Goal: Transaction & Acquisition: Purchase product/service

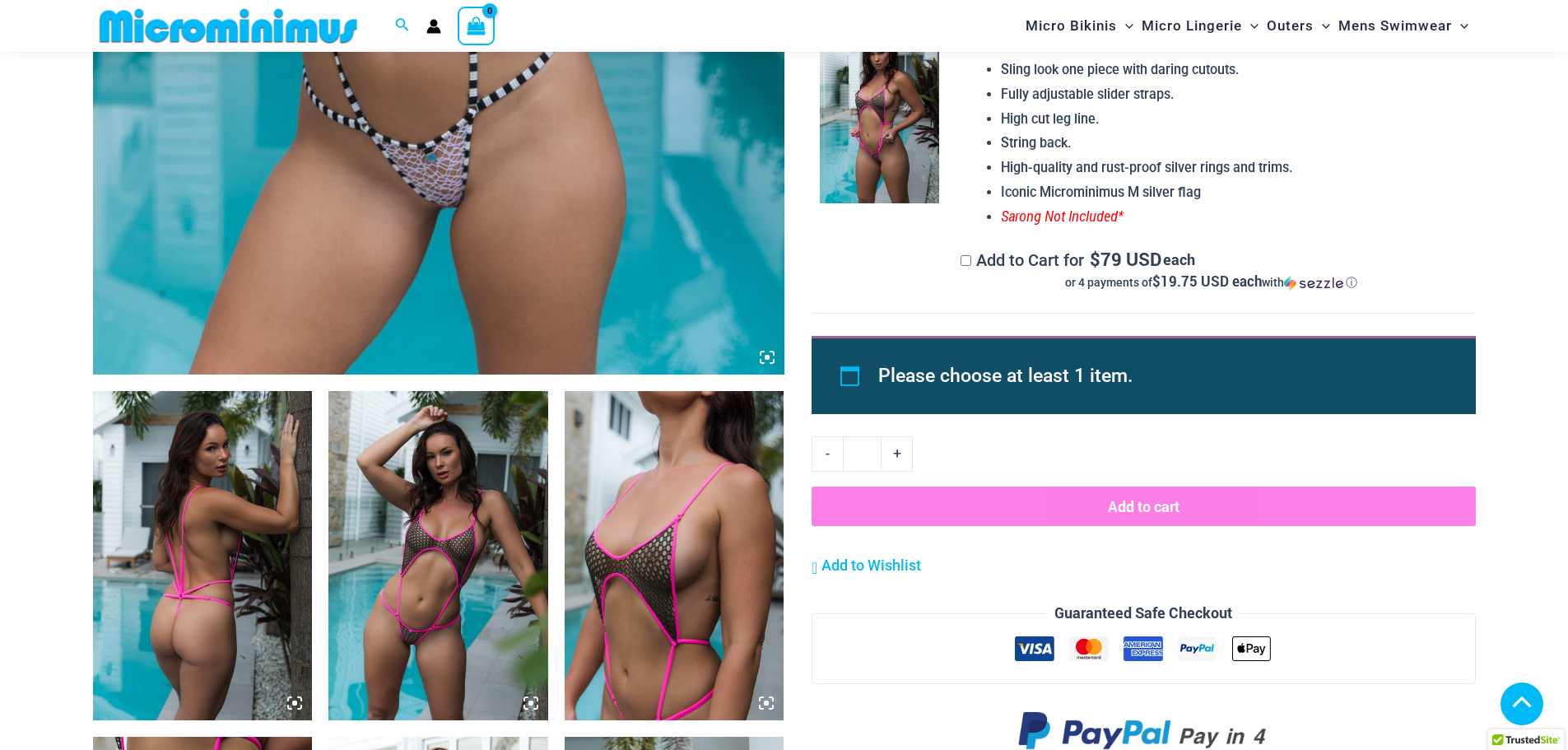
scroll to position [889, 0]
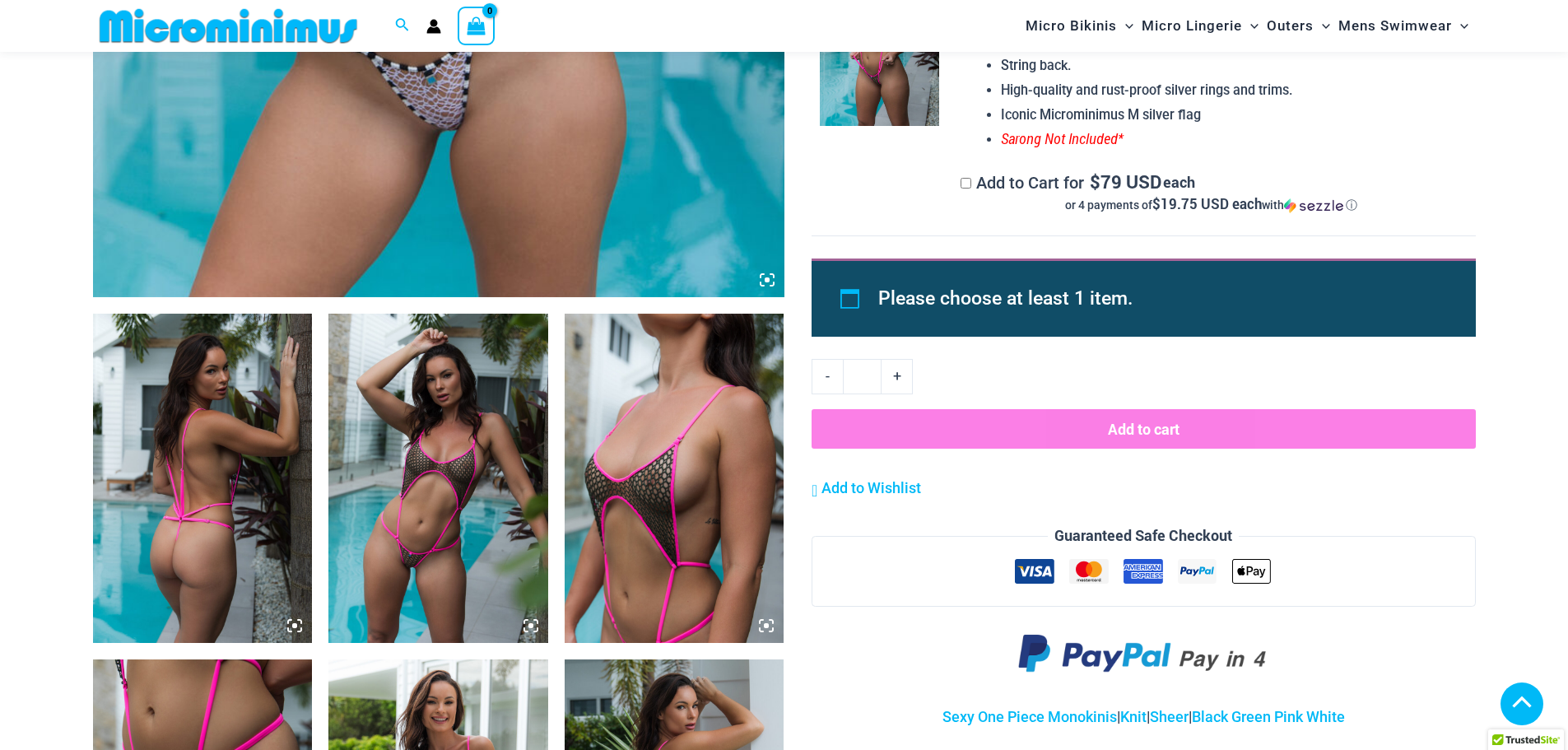
click at [254, 478] on img at bounding box center [202, 478] width 220 height 329
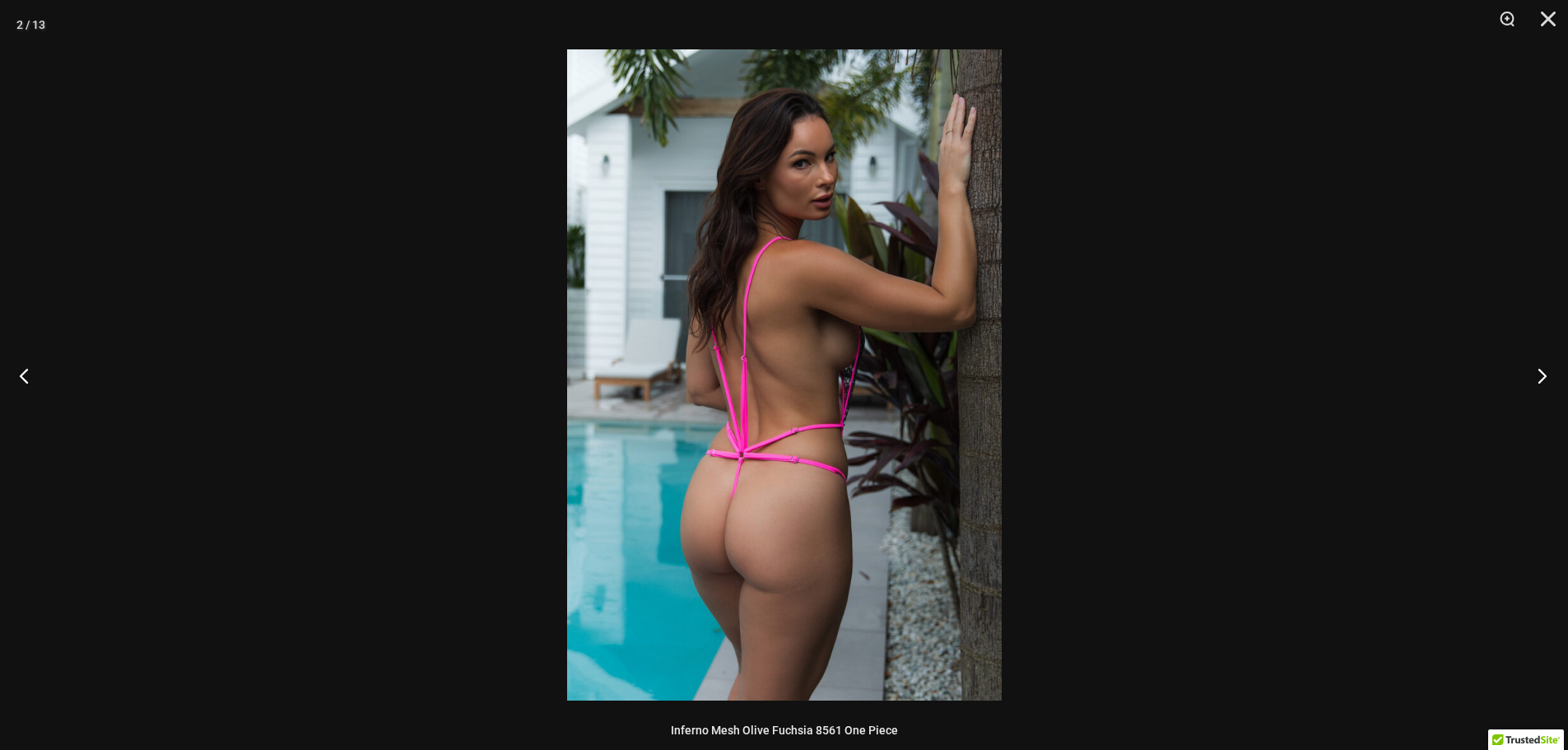
click at [1529, 379] on button "Next" at bounding box center [1537, 375] width 62 height 82
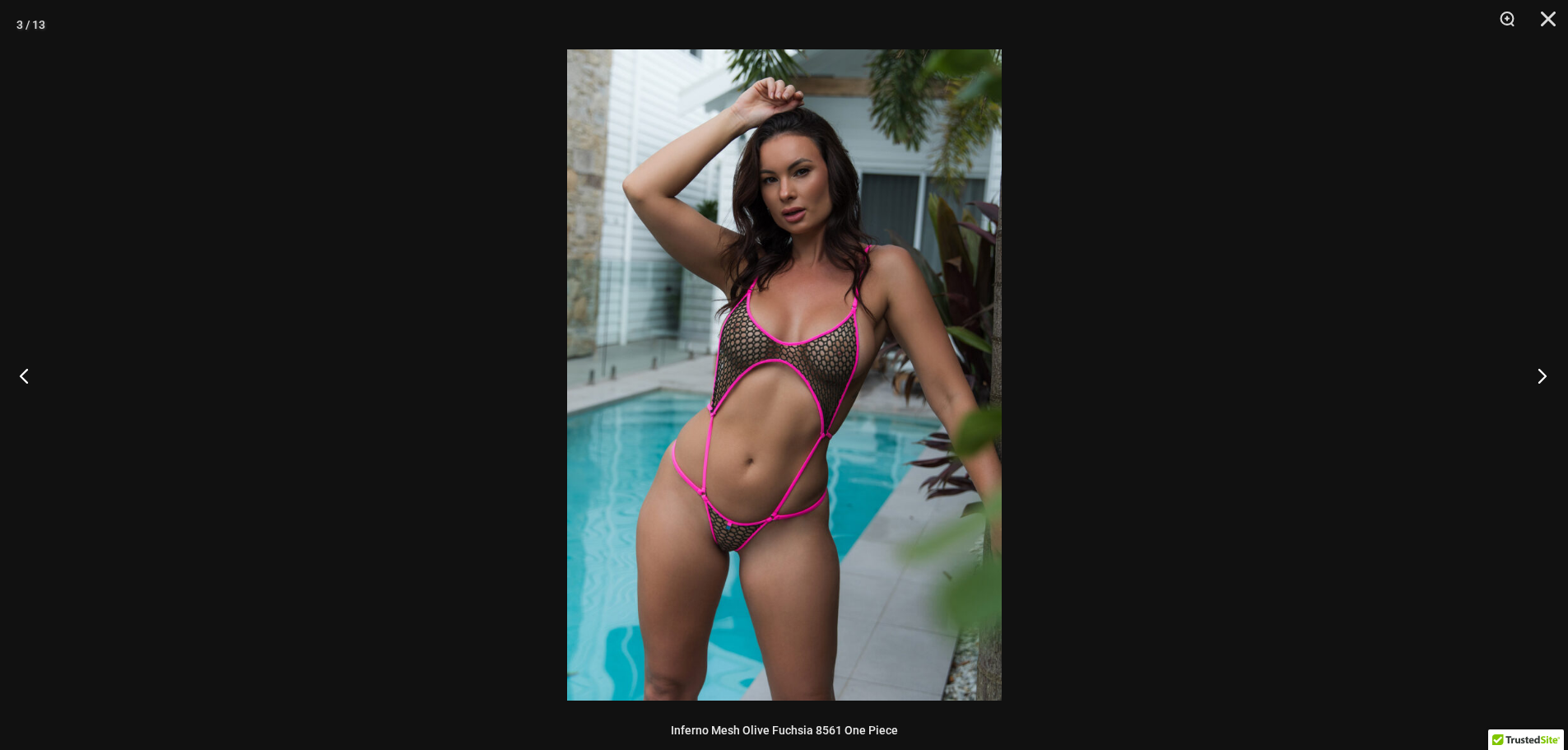
click at [1529, 379] on button "Next" at bounding box center [1537, 375] width 62 height 82
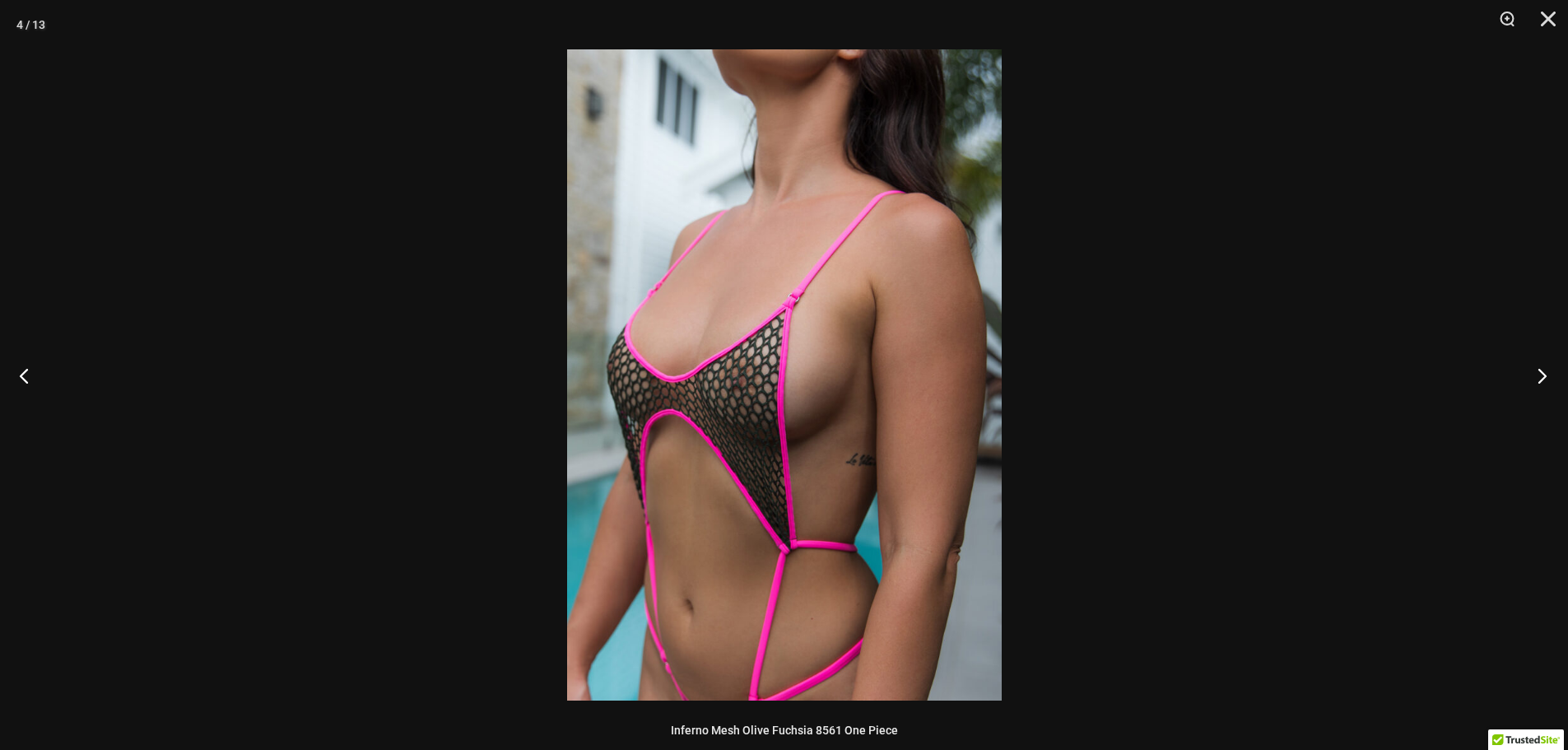
click at [1529, 379] on button "Next" at bounding box center [1537, 375] width 62 height 82
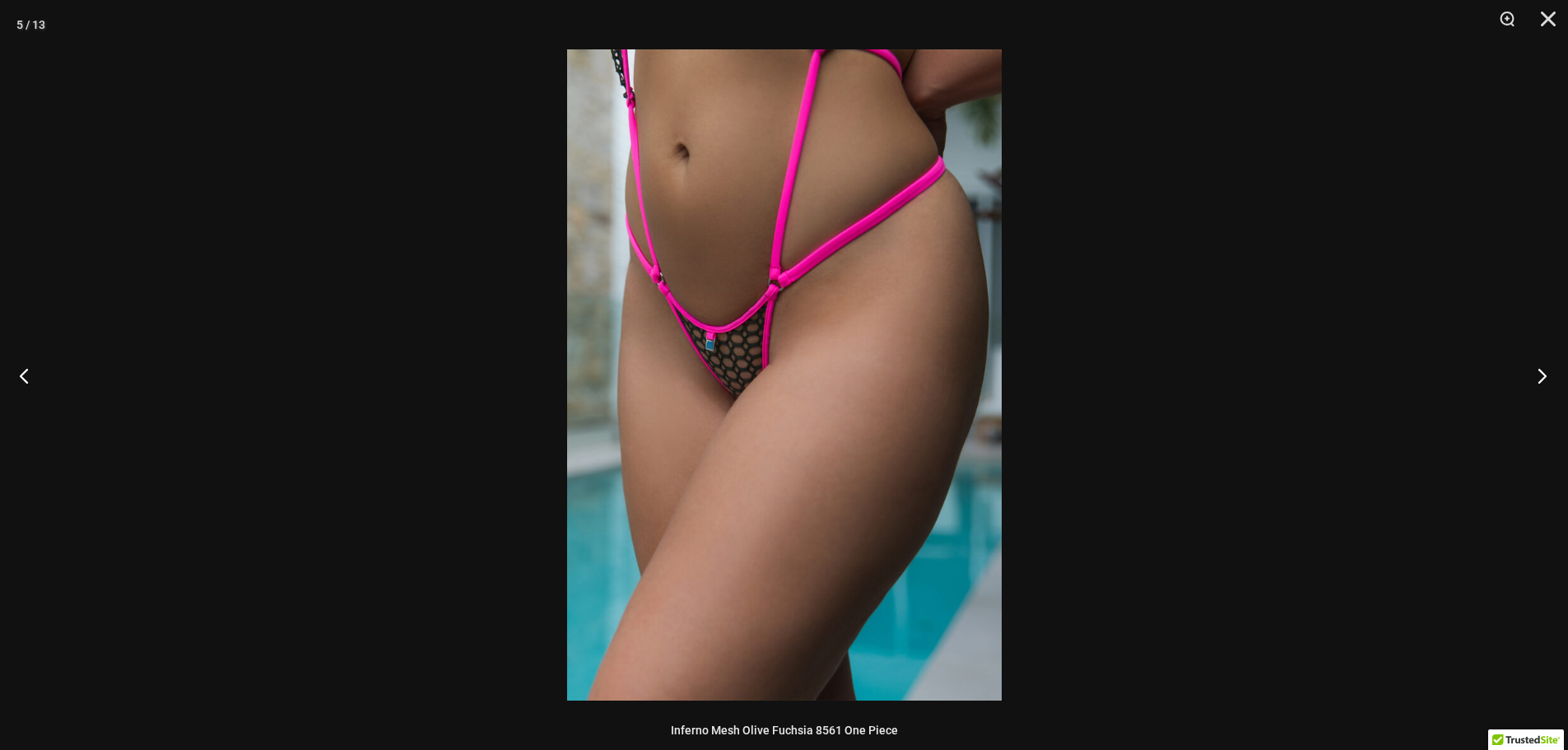
click at [1529, 379] on button "Next" at bounding box center [1537, 375] width 62 height 82
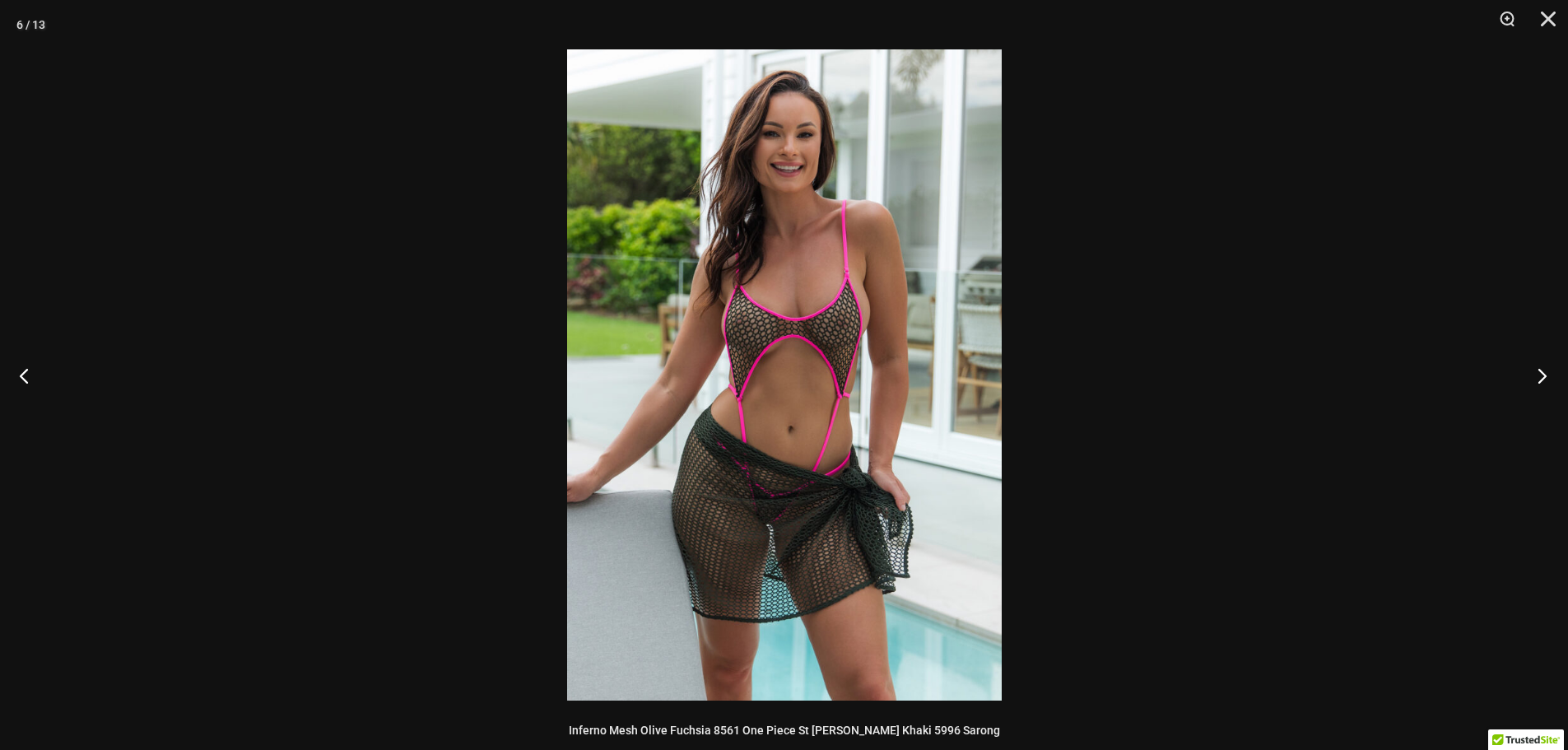
click at [1529, 379] on button "Next" at bounding box center [1537, 375] width 62 height 82
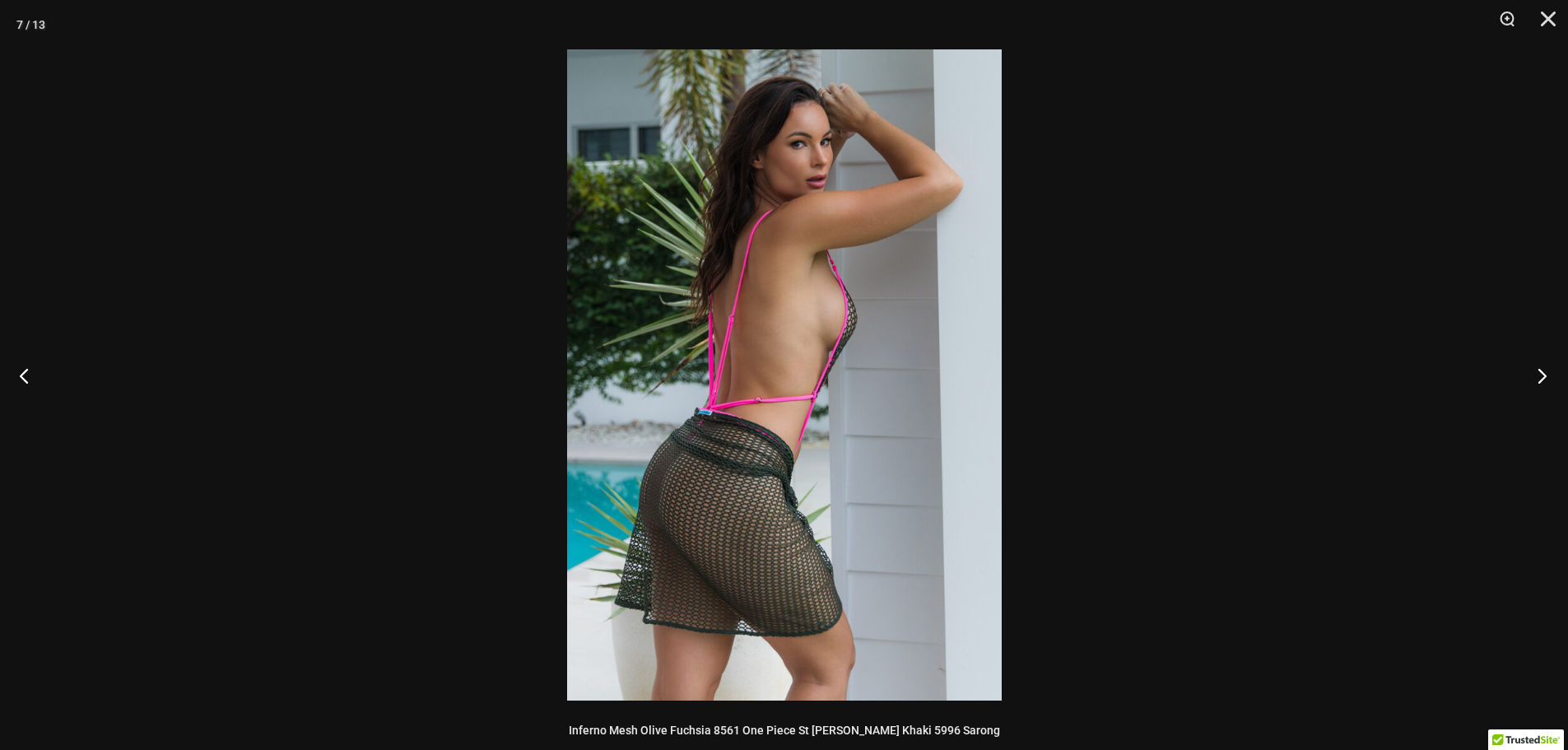
click at [1529, 379] on button "Next" at bounding box center [1537, 375] width 62 height 82
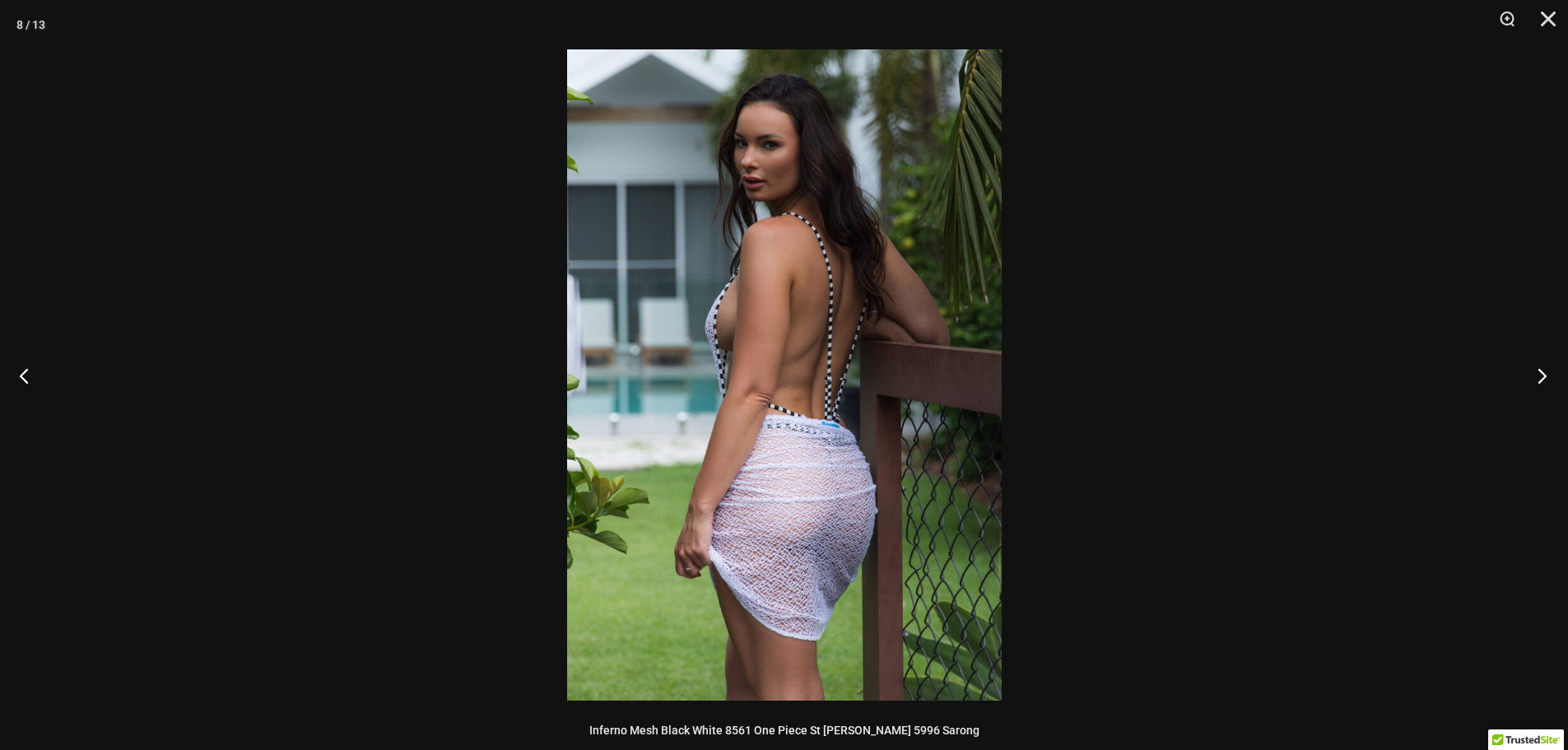
click at [1529, 379] on button "Next" at bounding box center [1537, 375] width 62 height 82
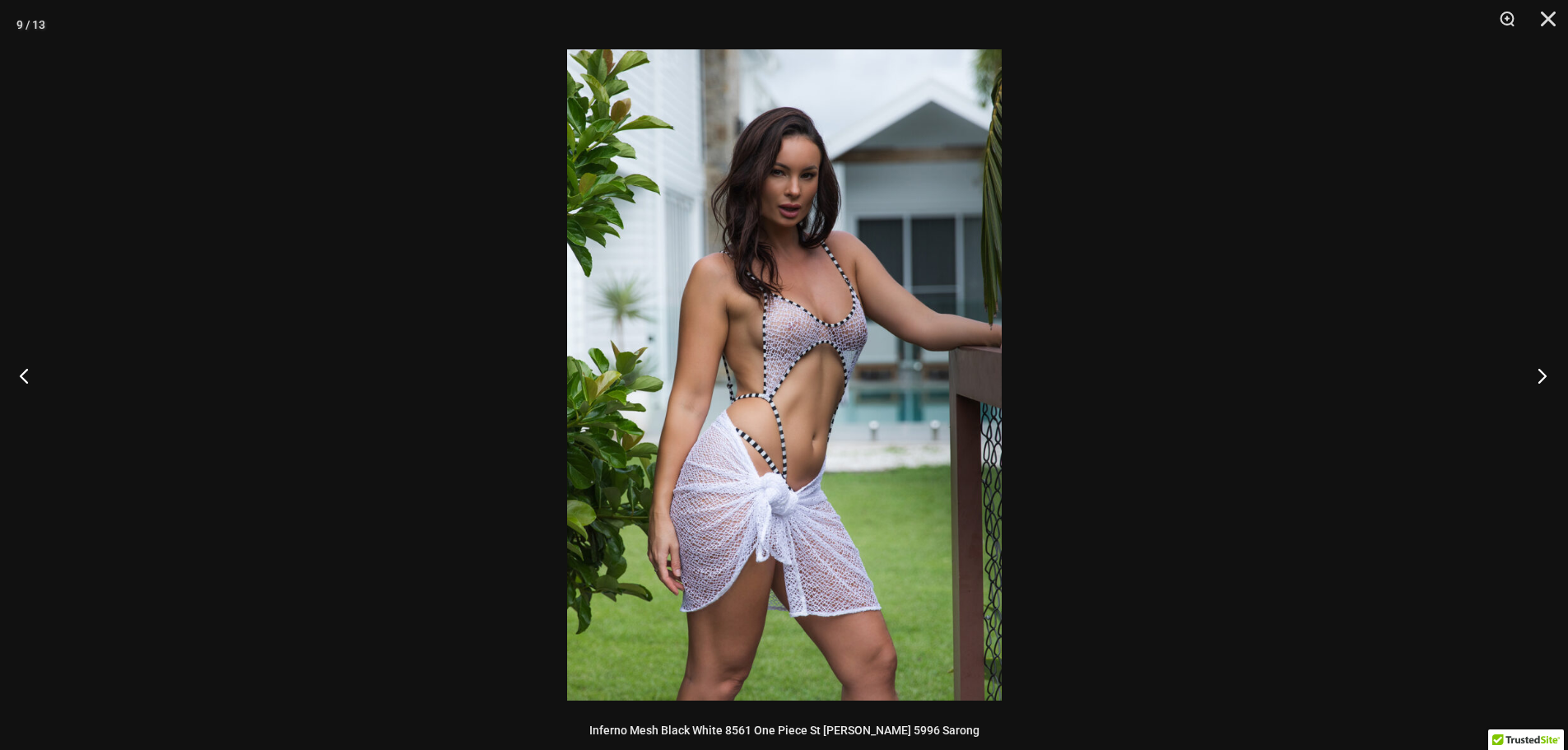
click at [1529, 379] on button "Next" at bounding box center [1537, 375] width 62 height 82
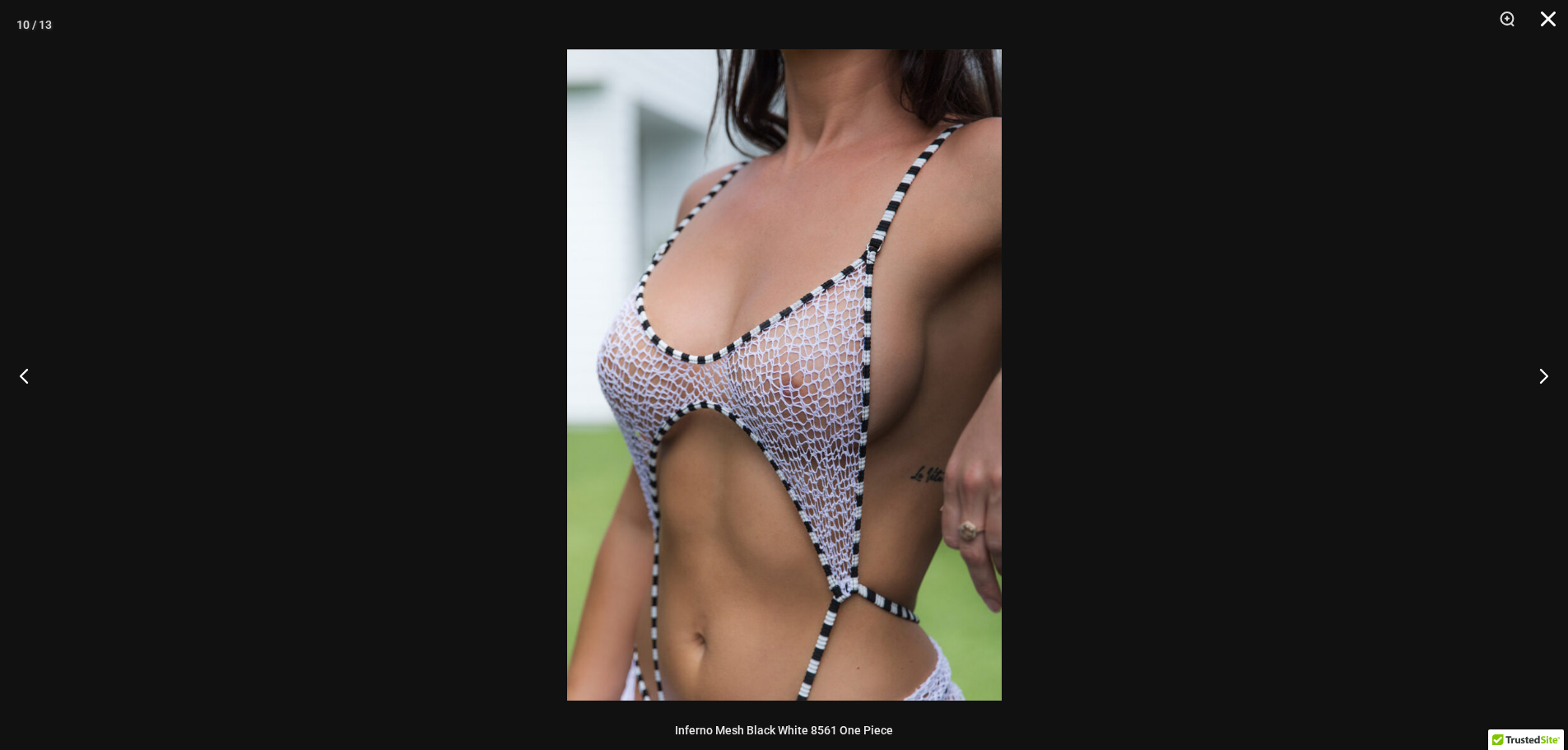
click at [1558, 17] on button "Close" at bounding box center [1543, 24] width 41 height 50
